Goal: Task Accomplishment & Management: Manage account settings

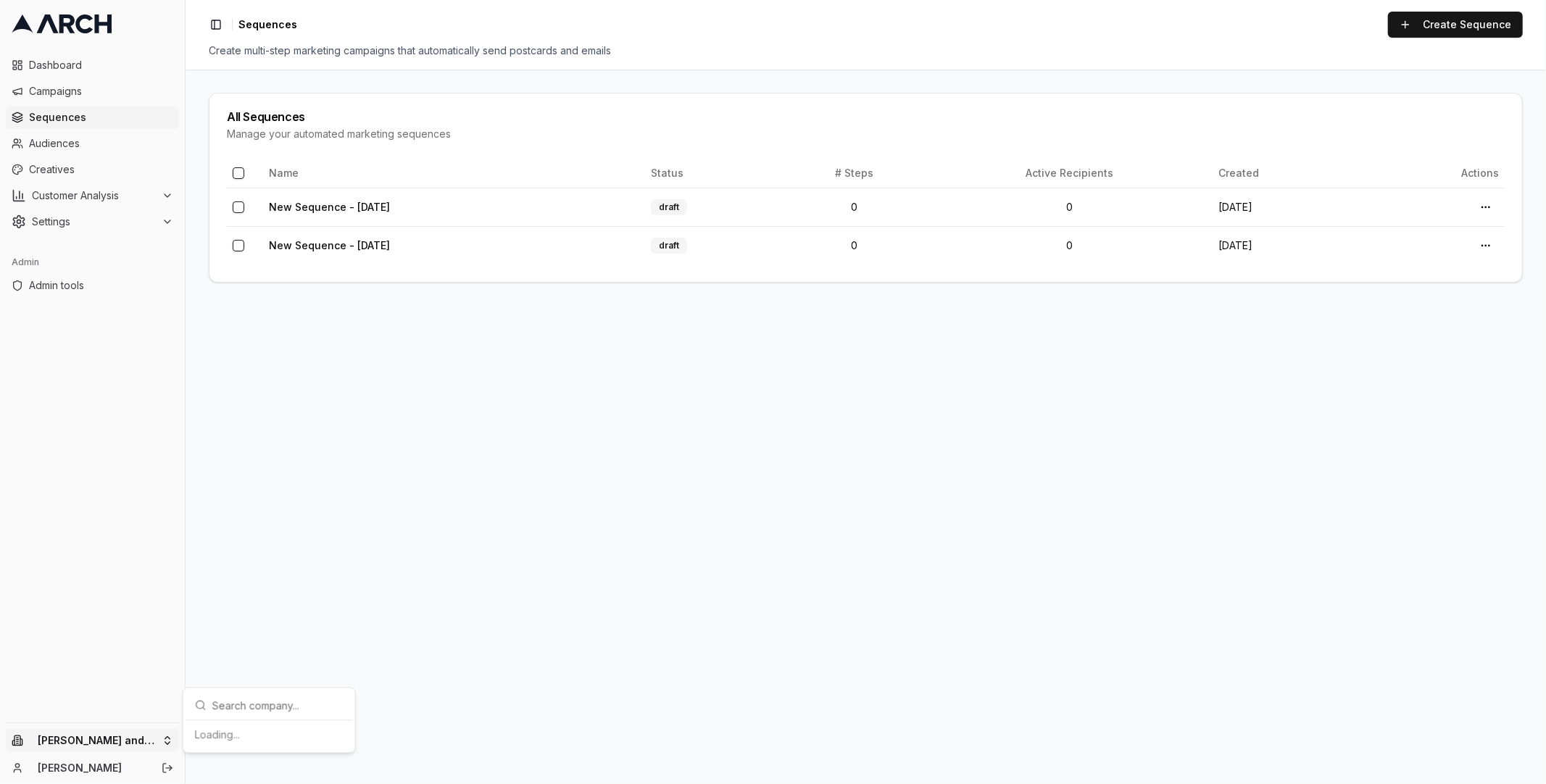
click at [143, 743] on html "Dashboard Campaigns Sequences Audiences Creatives Customer Analysis Settings Ad…" at bounding box center [773, 392] width 1546 height 784
click at [251, 692] on div "ST integration account" at bounding box center [268, 703] width 160 height 23
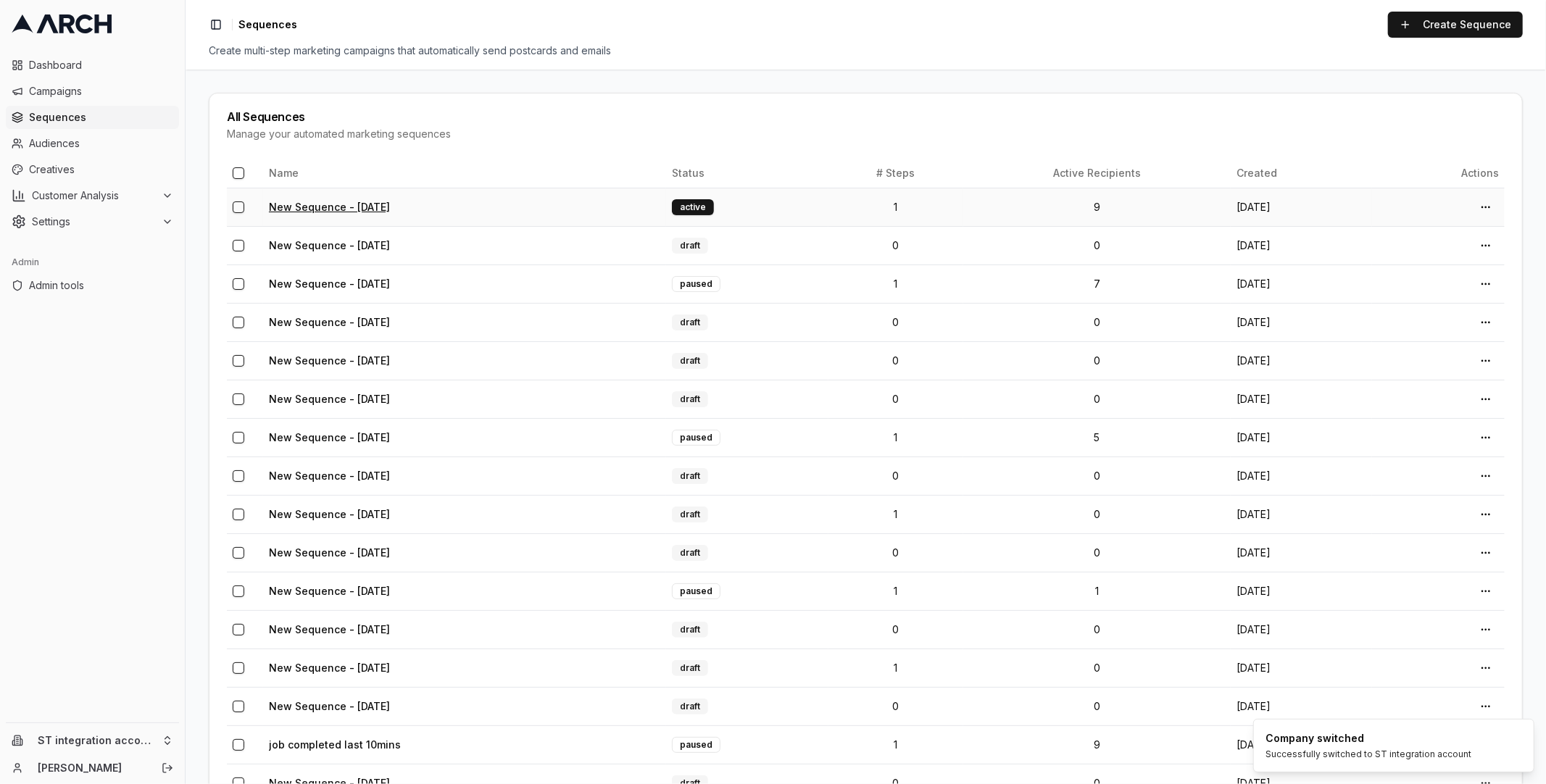
click at [349, 209] on link "New Sequence - Aug 28, 2025" at bounding box center [329, 207] width 121 height 13
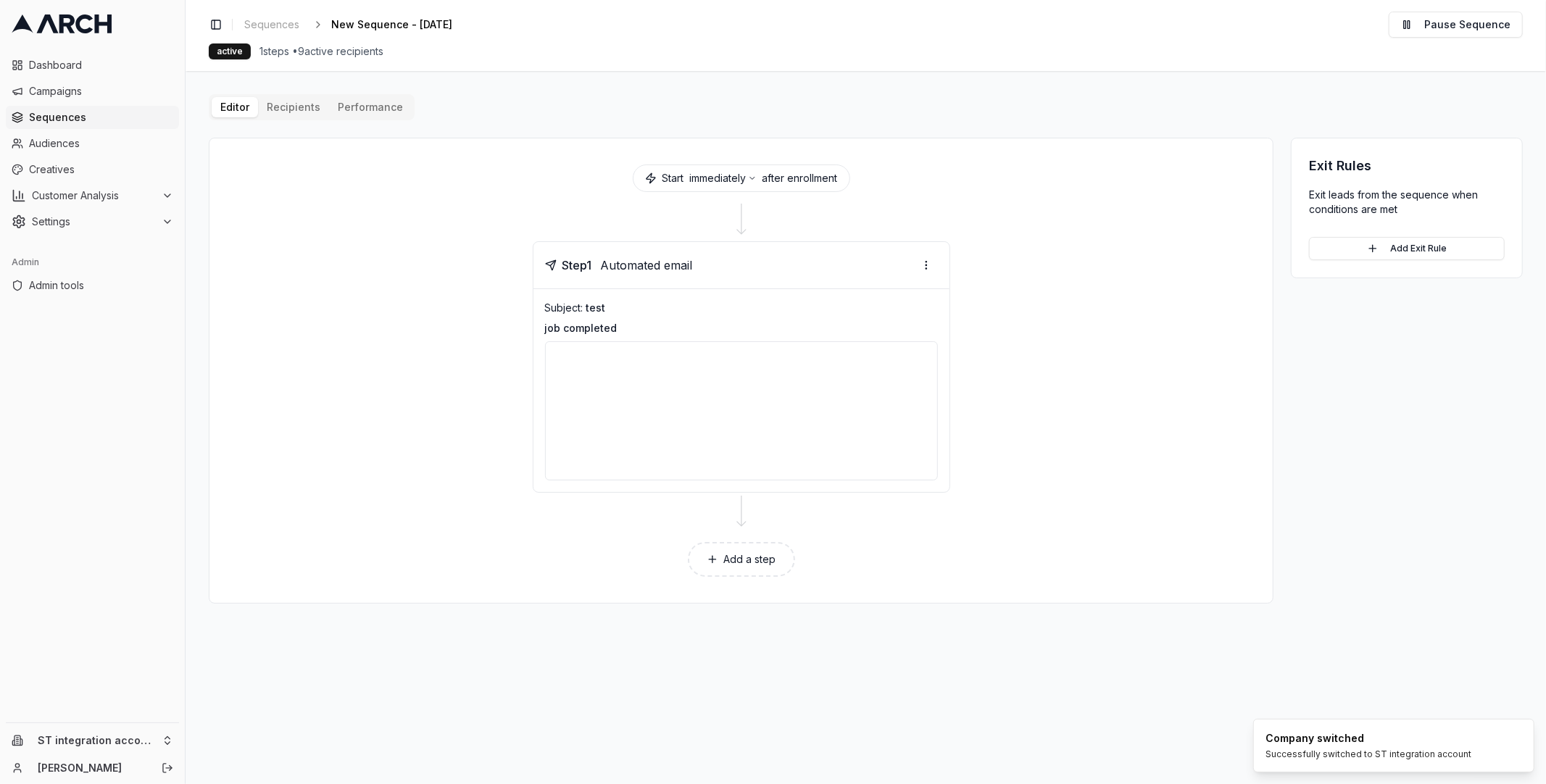
click at [321, 106] on div "Editor Recipients Performance Start immediately after enrollment Step 1 Automat…" at bounding box center [866, 349] width 1314 height 510
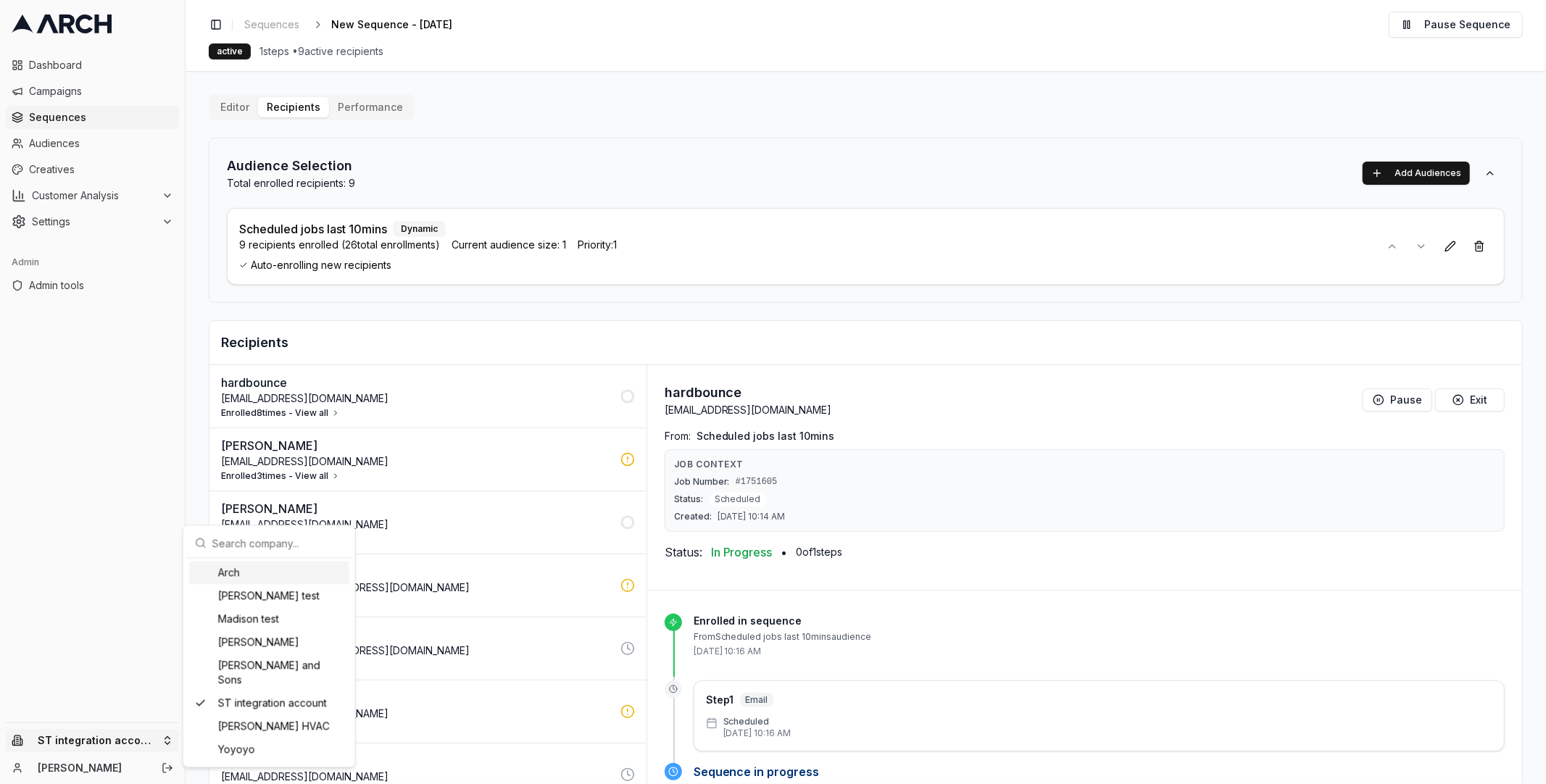
click at [82, 747] on html "Dashboard Campaigns Sequences Audiences Creatives Customer Analysis Settings Ad…" at bounding box center [773, 392] width 1546 height 784
